Goal: Navigation & Orientation: Find specific page/section

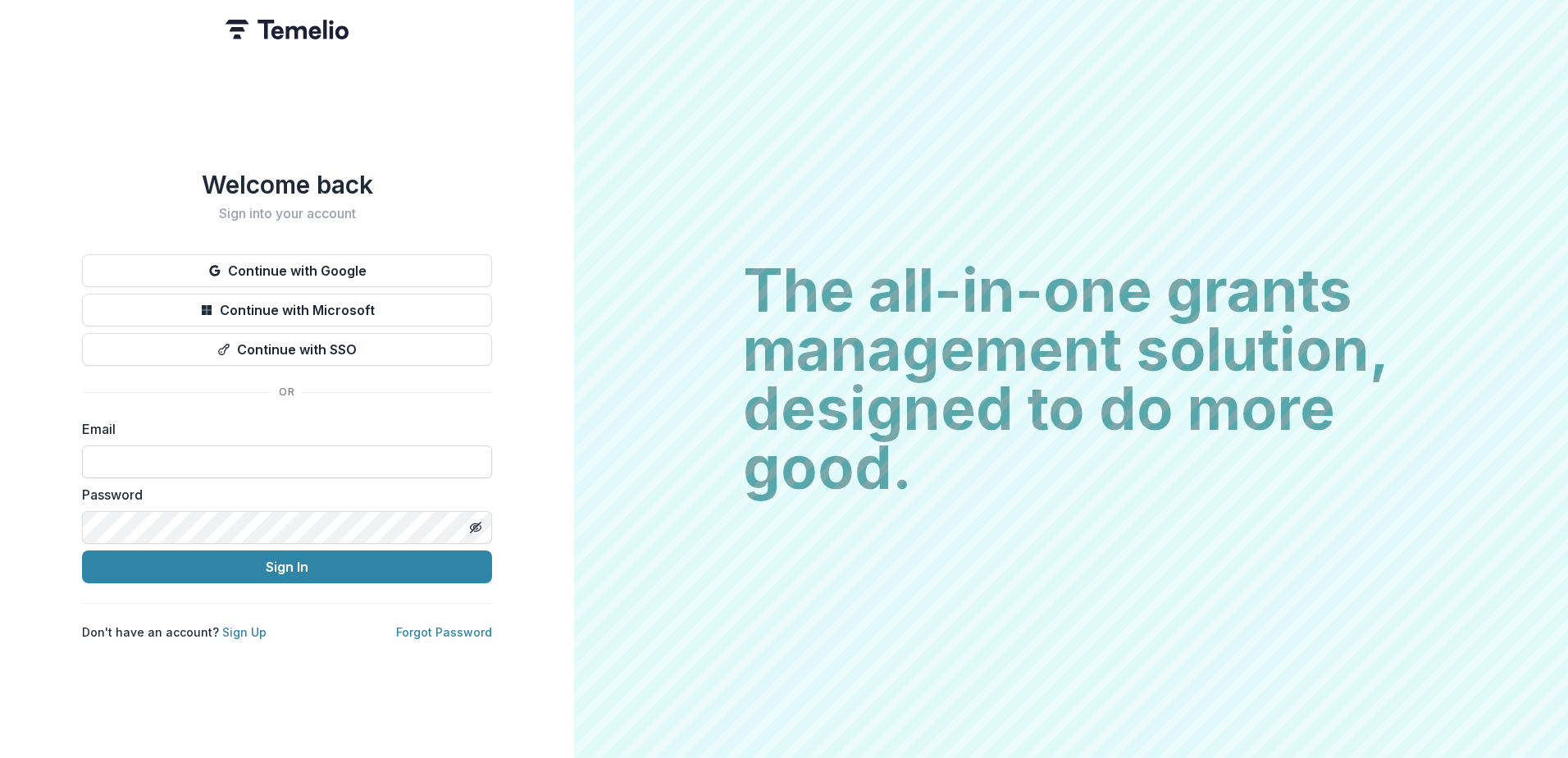
click at [266, 446] on input at bounding box center [287, 462] width 410 height 33
type input "**********"
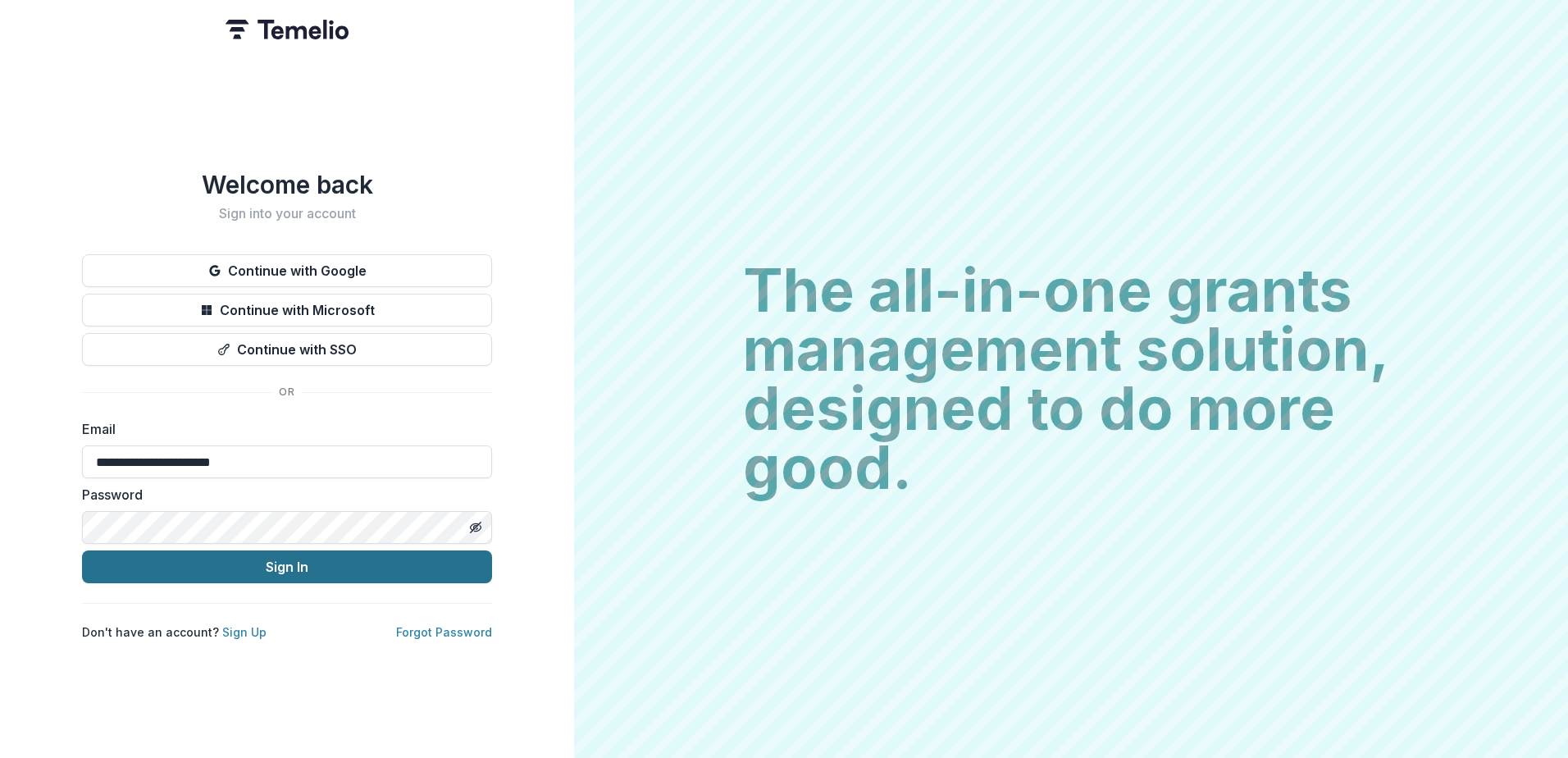
click at [247, 567] on button "Sign In" at bounding box center [287, 566] width 410 height 33
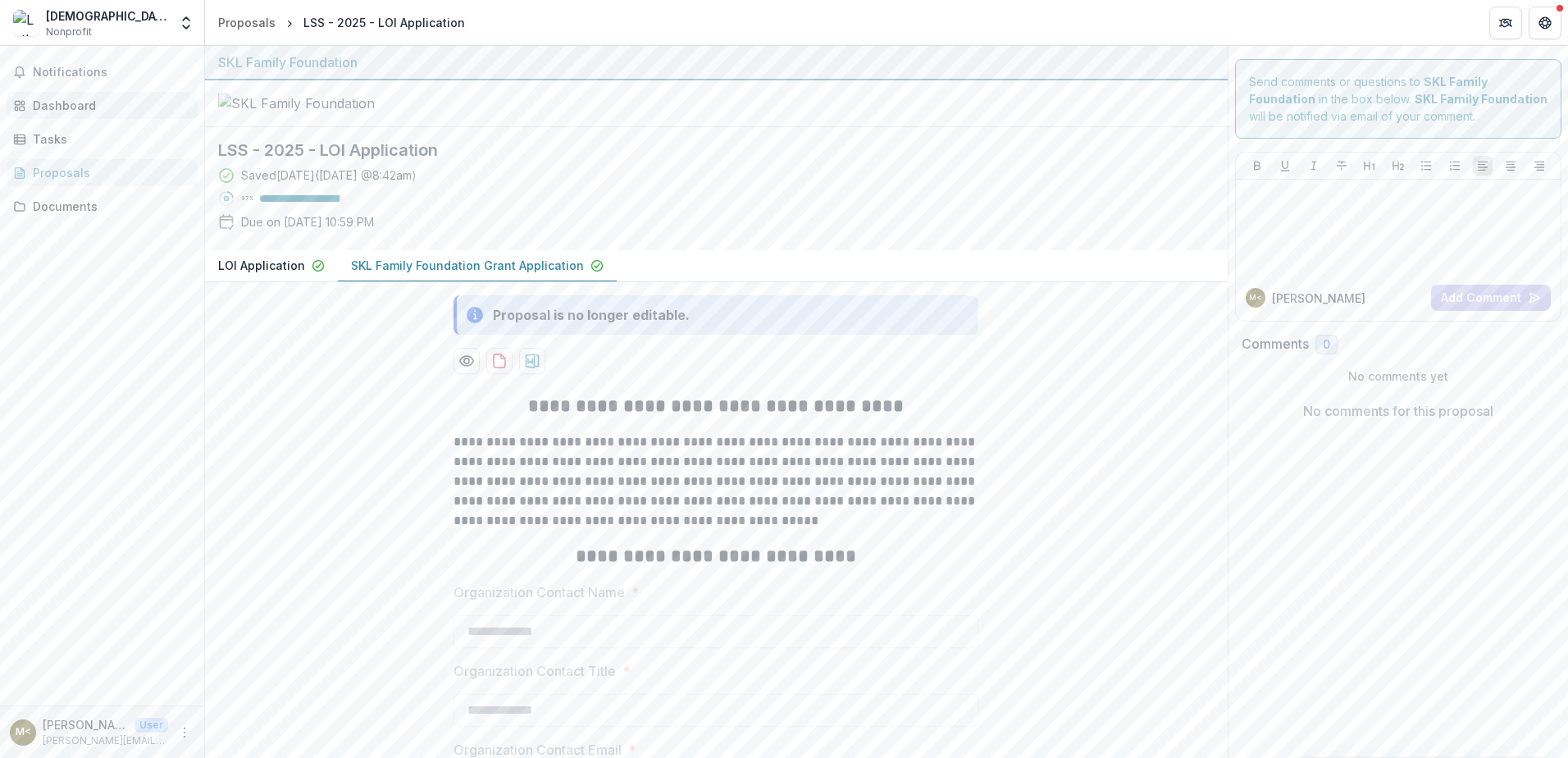
click at [52, 98] on div "Dashboard" at bounding box center [108, 105] width 152 height 17
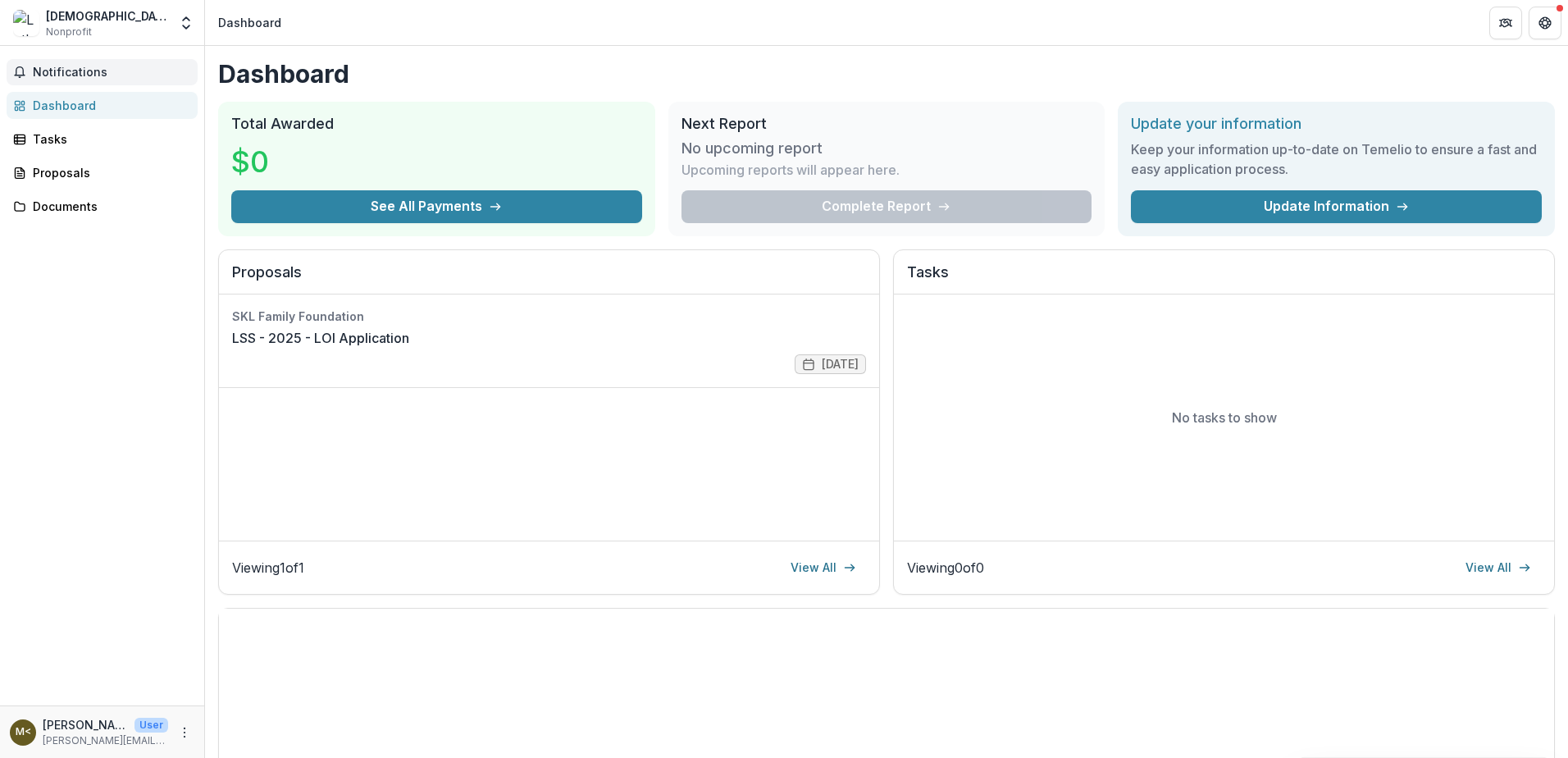
click at [84, 72] on span "Notifications" at bounding box center [112, 72] width 158 height 14
click at [66, 102] on div "Dashboard" at bounding box center [108, 105] width 152 height 17
click at [61, 129] on link "Tasks" at bounding box center [102, 139] width 191 height 27
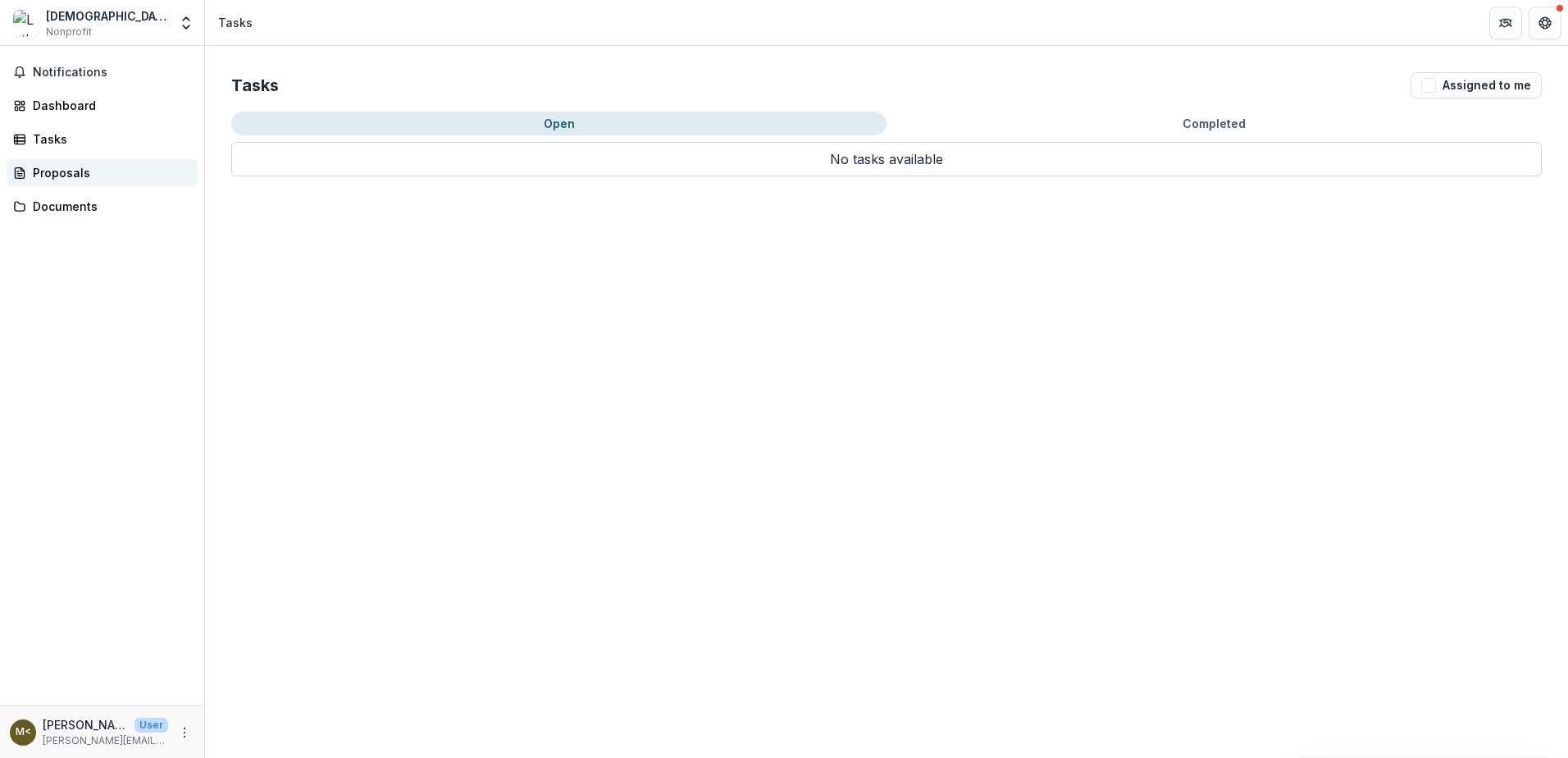
click at [76, 169] on div "Proposals" at bounding box center [108, 172] width 152 height 17
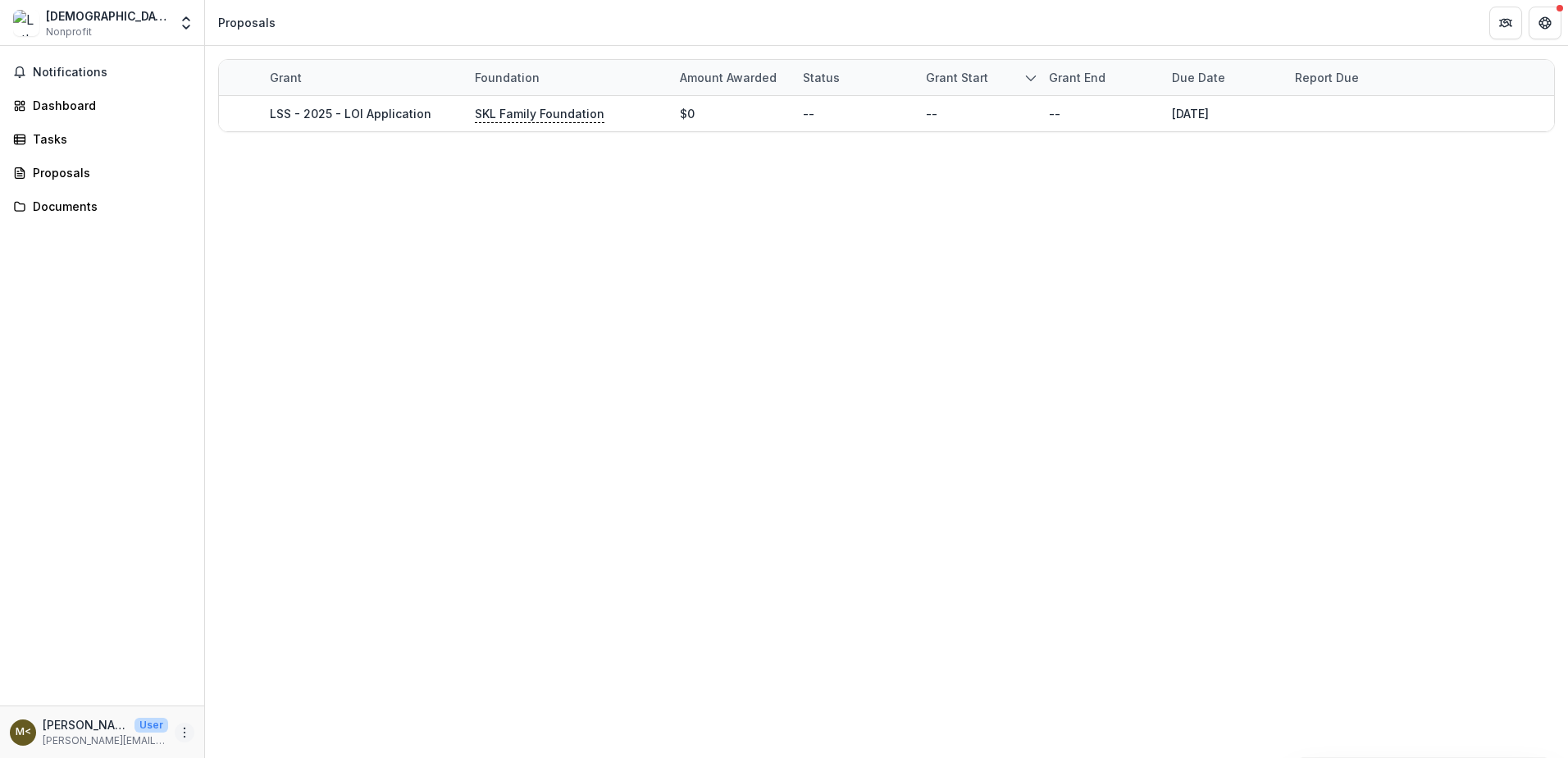
click at [189, 740] on button "More" at bounding box center [184, 732] width 20 height 20
click at [178, 726] on icon "More" at bounding box center [184, 732] width 13 height 13
click at [64, 718] on p "[PERSON_NAME] <[PERSON_NAME][EMAIL_ADDRESS][PERSON_NAME][DOMAIN_NAME]>" at bounding box center [85, 724] width 85 height 17
click at [29, 728] on div "M<" at bounding box center [24, 731] width 16 height 11
click at [82, 73] on span "Notifications" at bounding box center [112, 72] width 158 height 14
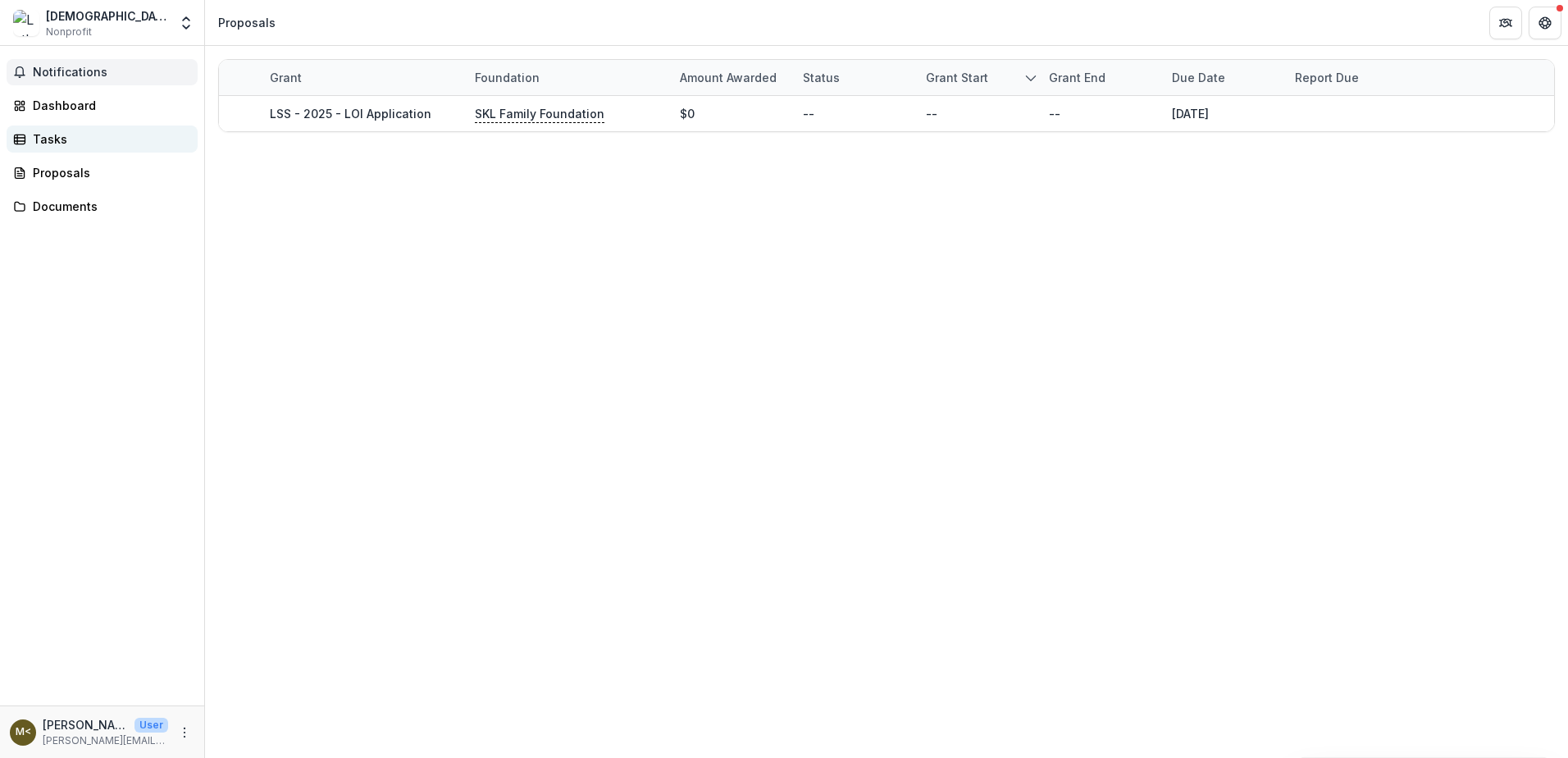
click at [74, 146] on div "Tasks" at bounding box center [108, 139] width 152 height 17
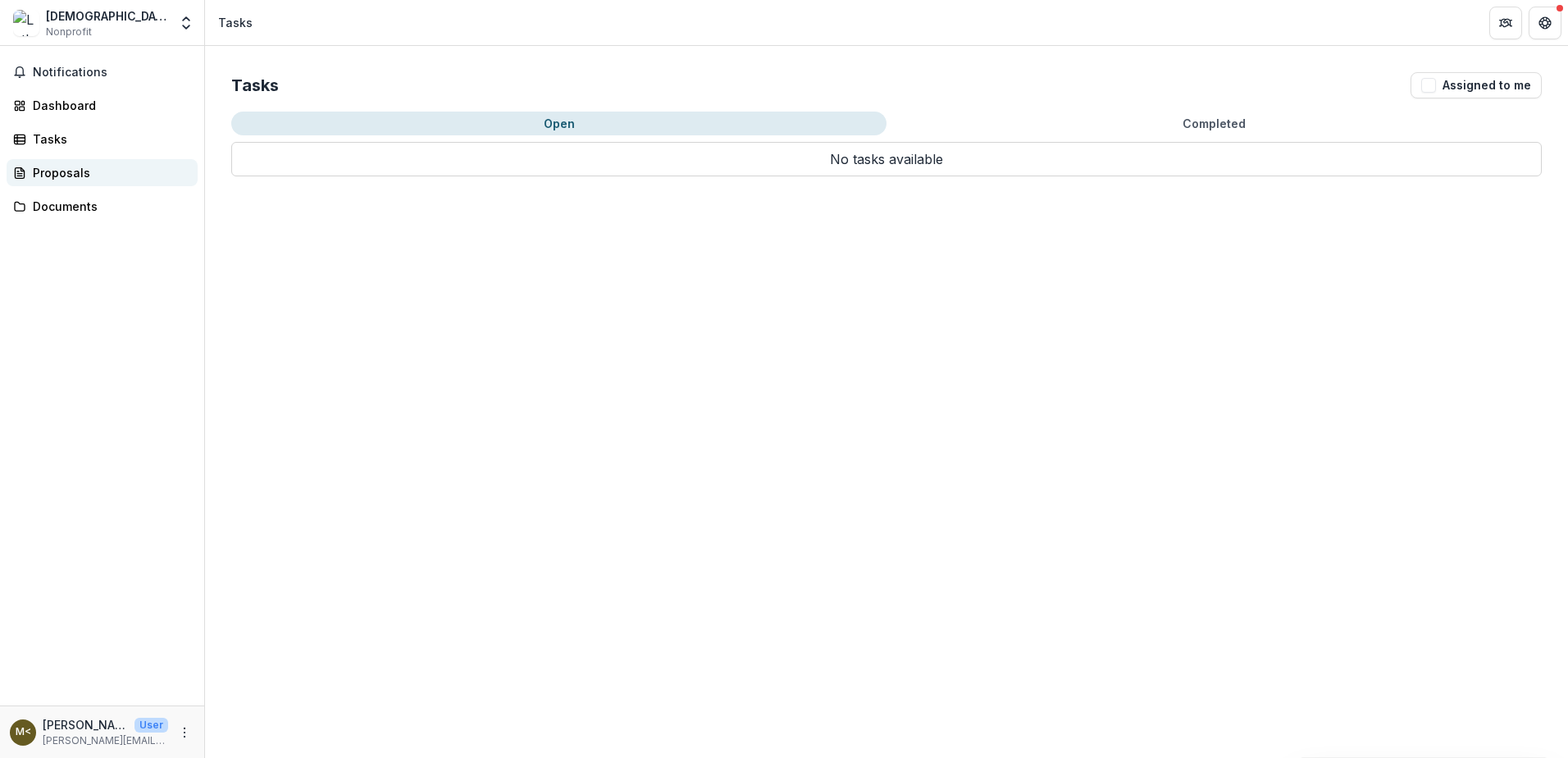
click at [71, 171] on div "Proposals" at bounding box center [108, 172] width 152 height 17
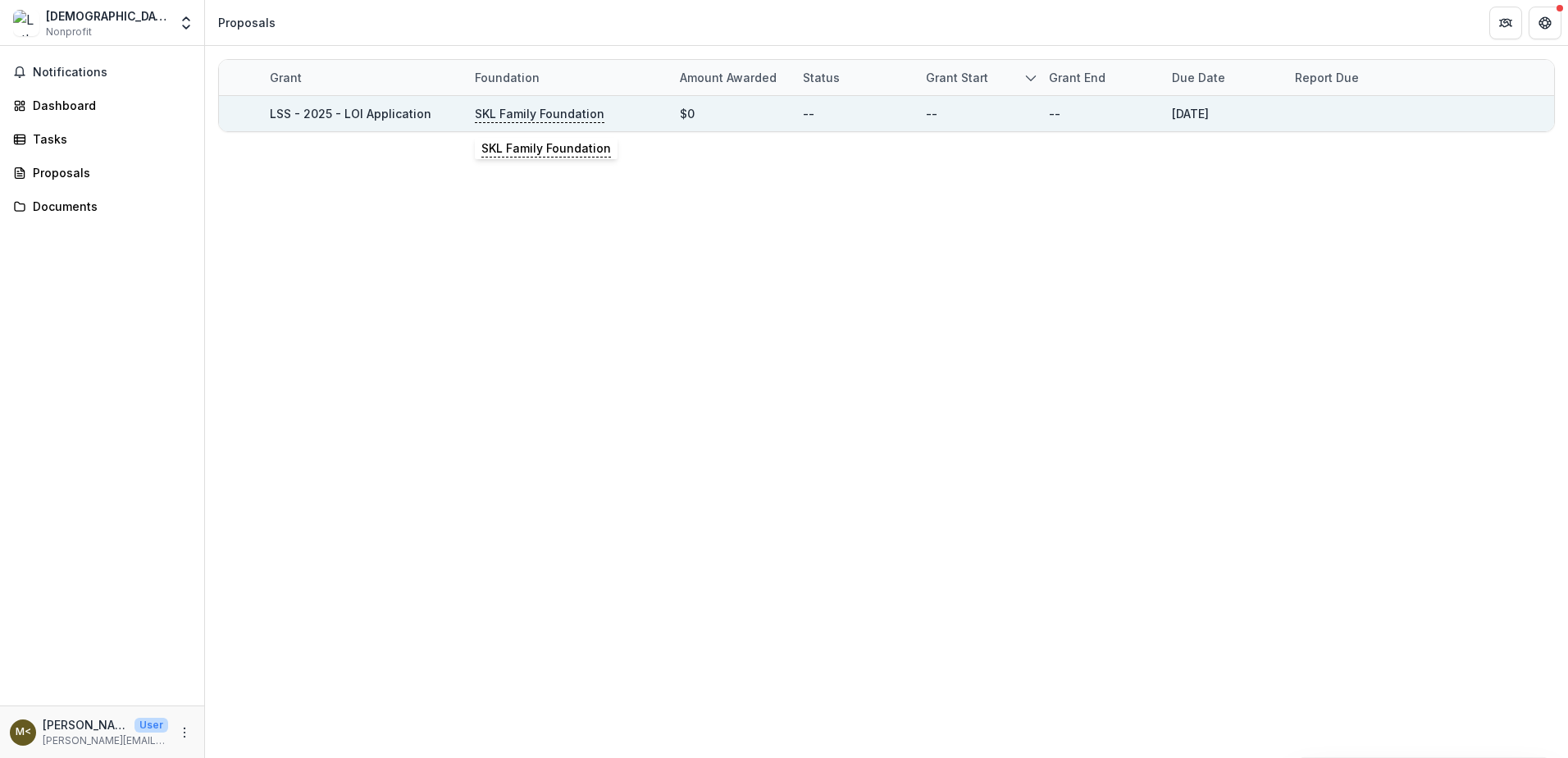
click at [520, 113] on p "SKL Family Foundation" at bounding box center [539, 114] width 130 height 18
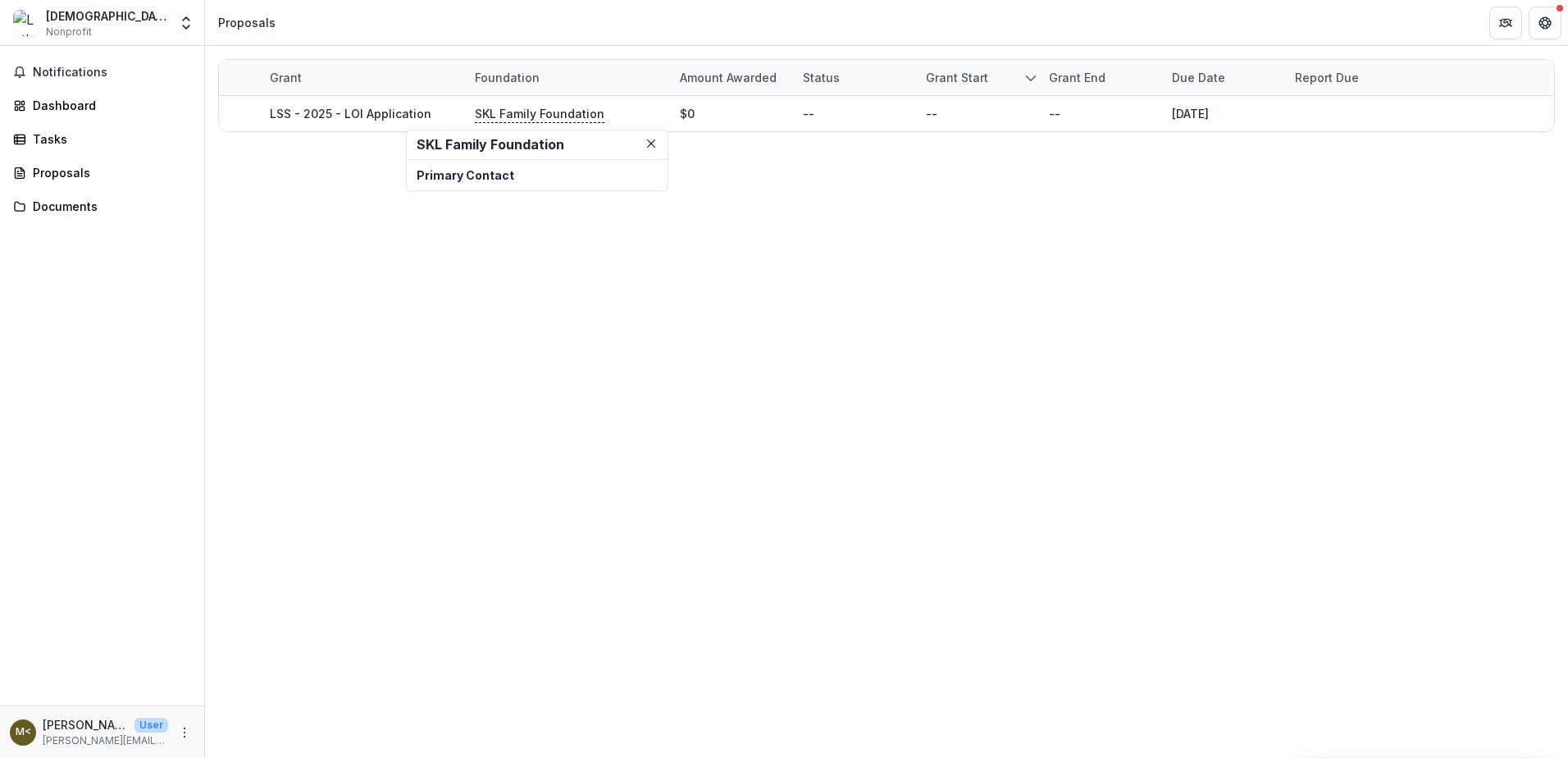
click at [526, 178] on p "Primary Contact" at bounding box center [537, 174] width 241 height 17
click at [522, 147] on h2 "SKL Family Foundation" at bounding box center [537, 145] width 241 height 16
click at [649, 139] on button "Close" at bounding box center [651, 144] width 20 height 20
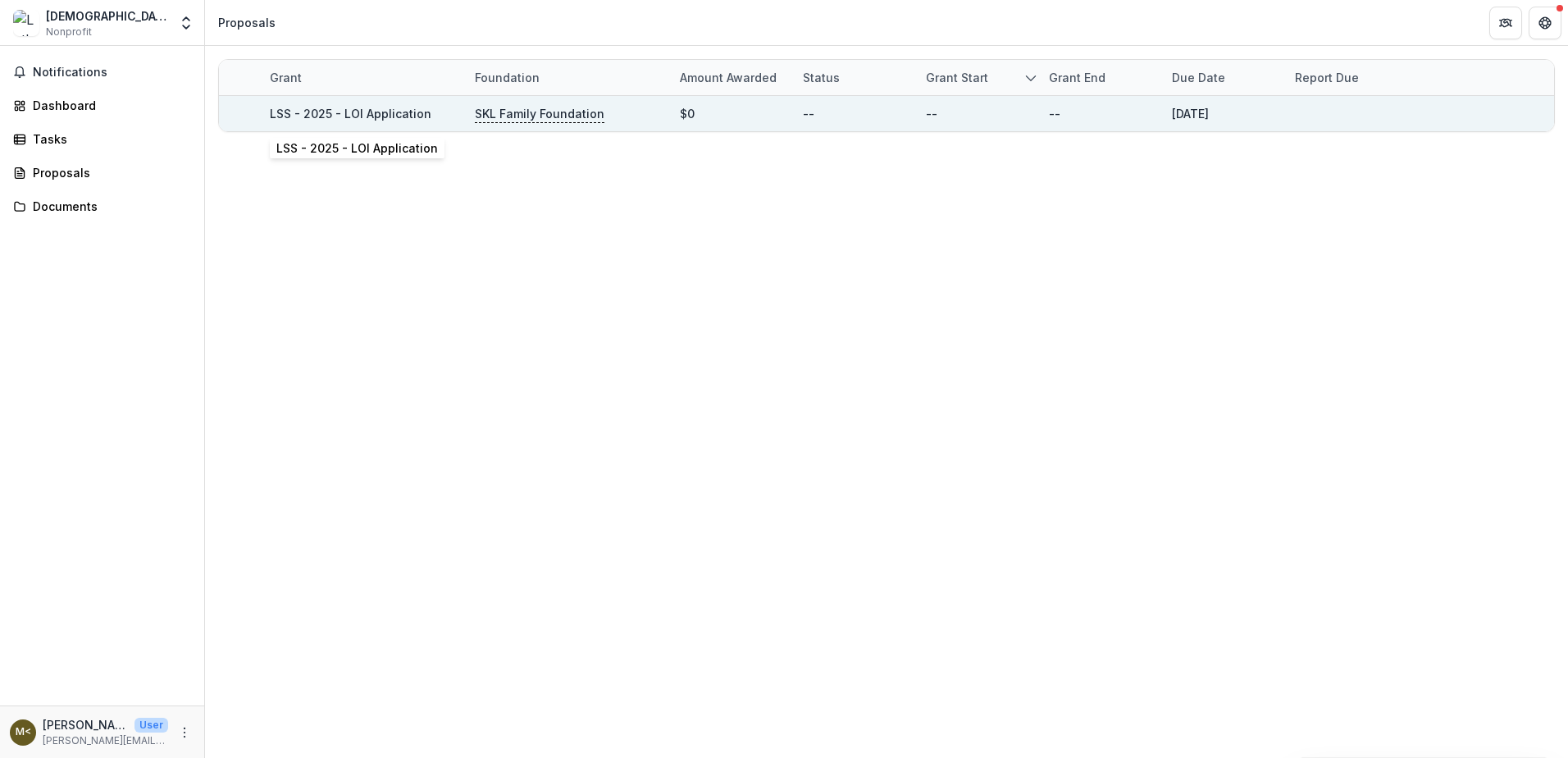
click at [354, 110] on link "LSS - 2025 - LOI Application" at bounding box center [350, 114] width 161 height 14
